Goal: Find contact information: Find contact information

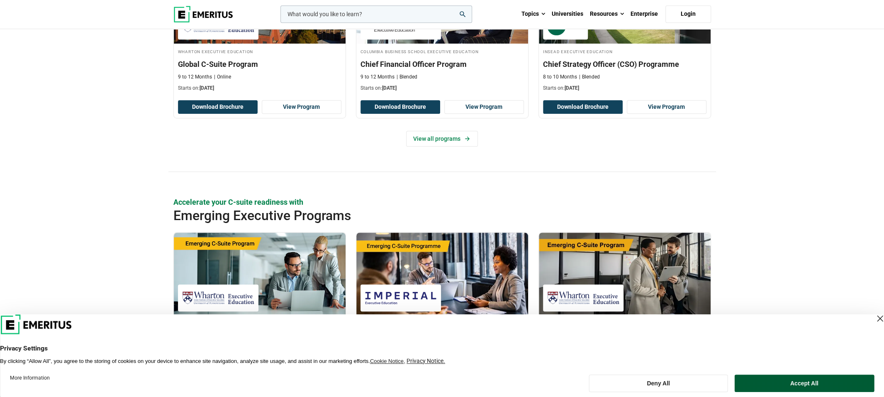
click at [836, 384] on button "Accept All" at bounding box center [804, 382] width 140 height 17
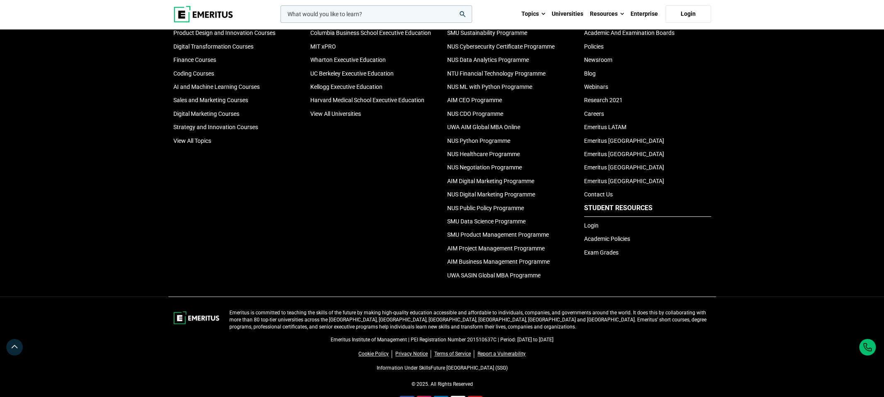
scroll to position [2852, 0]
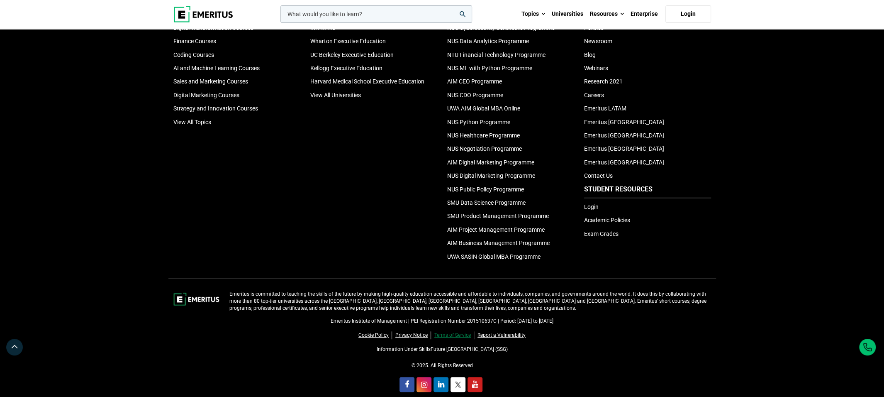
click at [451, 331] on link "Terms of Service" at bounding box center [454, 335] width 40 height 8
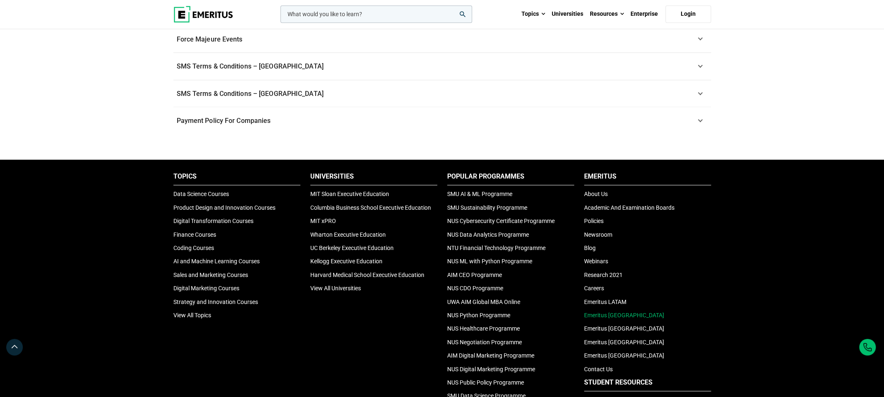
scroll to position [830, 0]
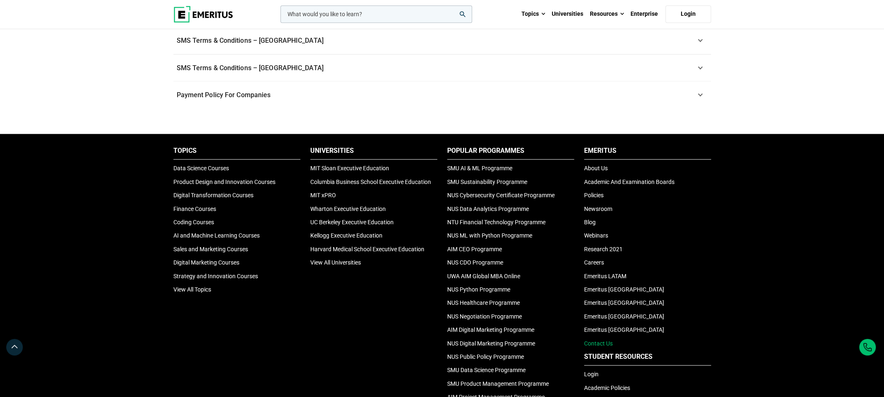
click at [605, 341] on link "Contact Us" at bounding box center [598, 343] width 29 height 7
